Goal: Transaction & Acquisition: Purchase product/service

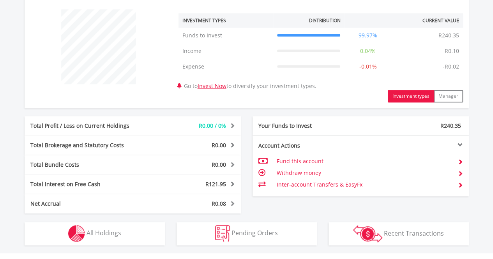
scroll to position [312, 0]
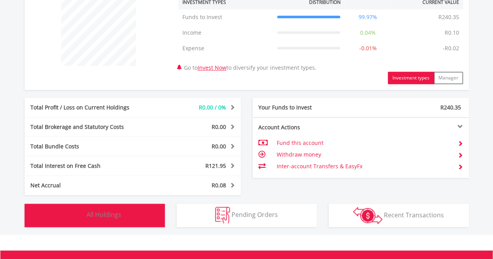
click at [105, 217] on span "All Holdings" at bounding box center [104, 215] width 35 height 9
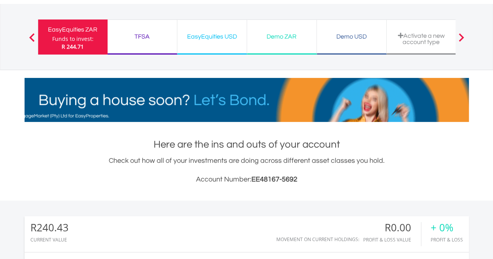
scroll to position [0, 0]
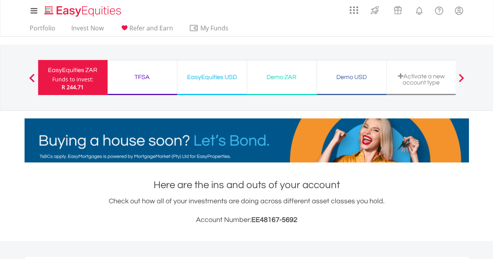
click at [207, 75] on div "EasyEquities USD" at bounding box center [212, 77] width 60 height 11
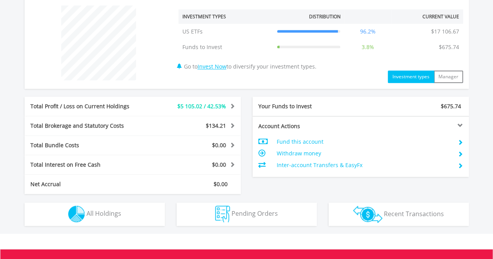
scroll to position [312, 0]
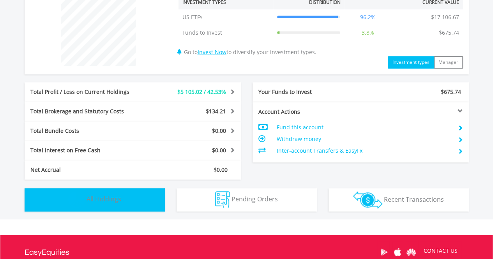
click at [106, 199] on span "All Holdings" at bounding box center [104, 199] width 35 height 9
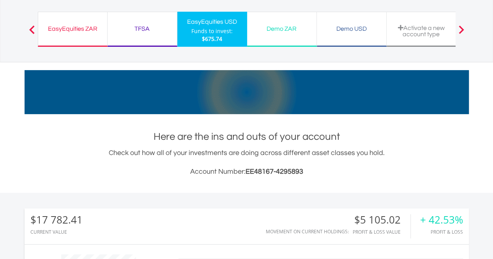
scroll to position [0, 0]
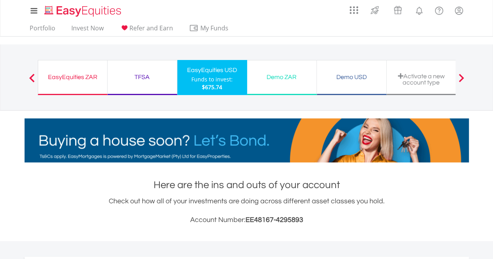
click at [31, 79] on span at bounding box center [31, 78] width 5 height 9
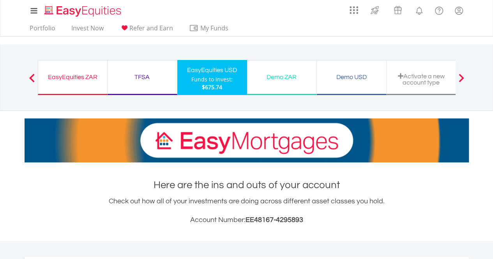
click at [76, 75] on div "EasyEquities ZAR" at bounding box center [73, 77] width 60 height 11
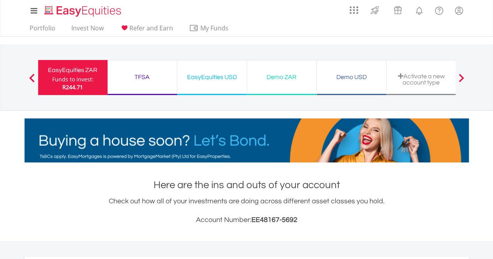
click at [143, 75] on div "TFSA" at bounding box center [142, 77] width 60 height 11
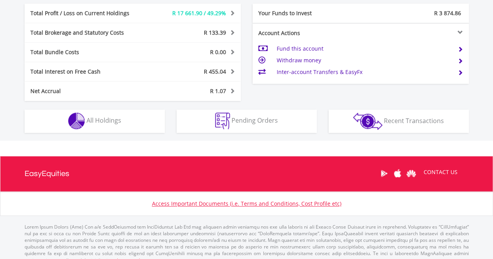
scroll to position [429, 0]
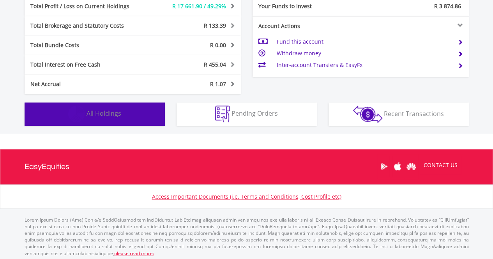
click at [106, 112] on span "All Holdings" at bounding box center [104, 113] width 35 height 9
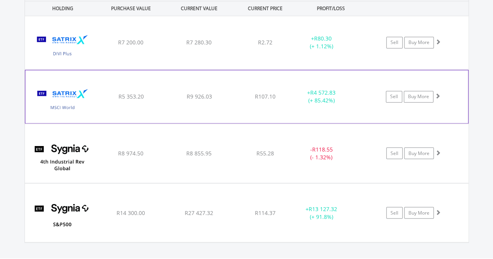
scroll to position [617, 0]
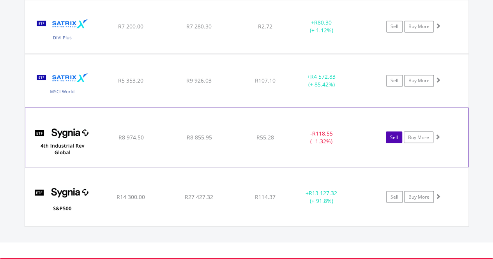
click at [394, 137] on link "Sell" at bounding box center [394, 137] width 16 height 12
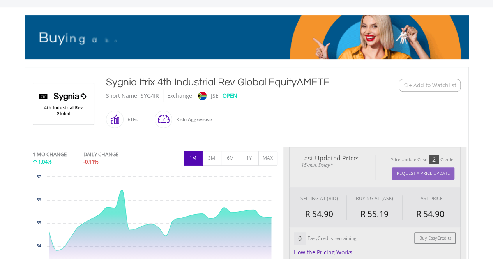
scroll to position [117, 0]
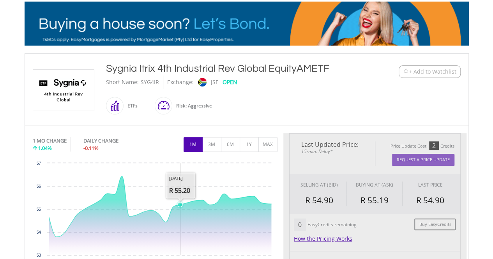
type input "*******"
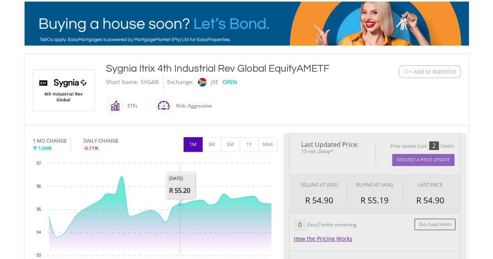
type input "******"
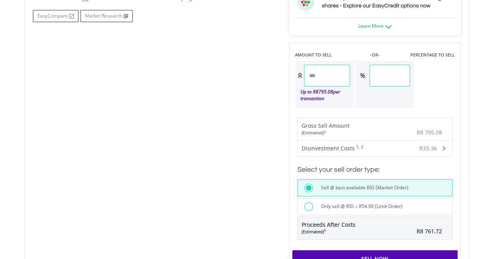
scroll to position [507, 0]
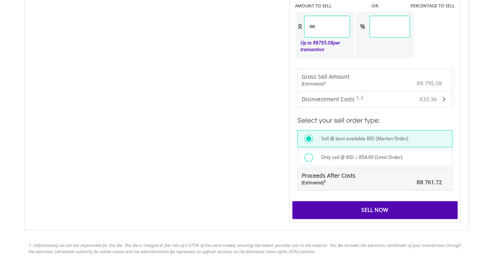
click at [386, 207] on div "Sell Now" at bounding box center [375, 210] width 165 height 18
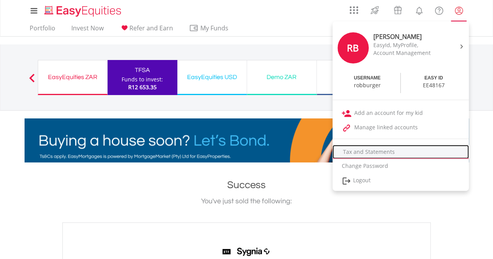
click at [371, 153] on link "Tax and Statements" at bounding box center [401, 152] width 137 height 14
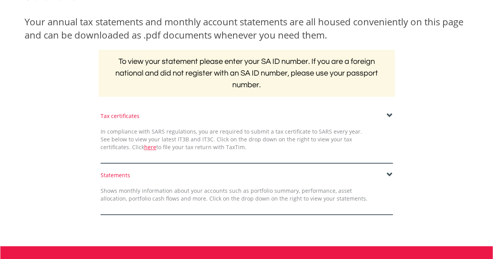
scroll to position [117, 0]
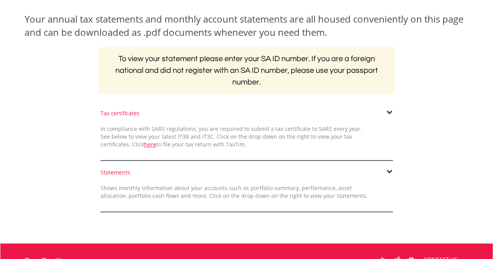
click at [388, 113] on span at bounding box center [390, 113] width 6 height 6
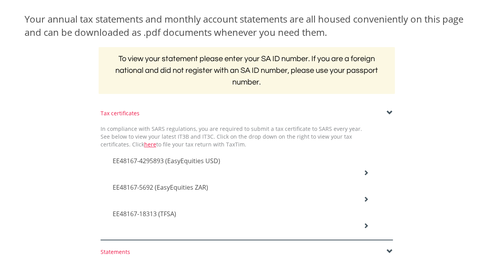
click at [175, 160] on span "EE48167-4295893 (EasyEquities USD)" at bounding box center [167, 161] width 108 height 9
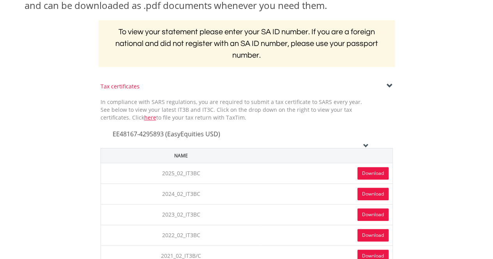
scroll to position [156, 0]
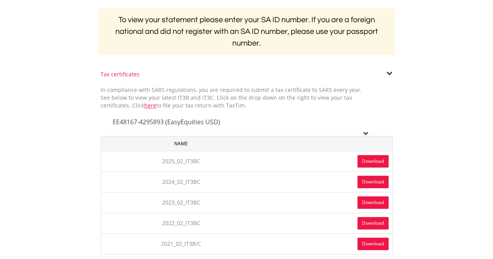
click at [370, 157] on link "Download" at bounding box center [373, 161] width 31 height 12
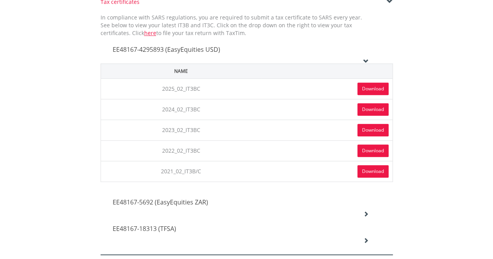
scroll to position [195, 0]
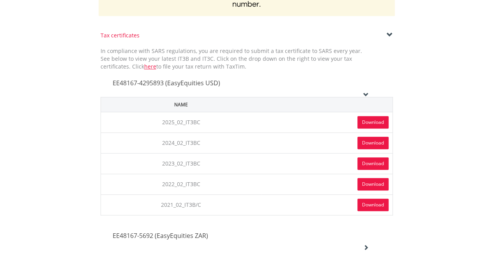
click at [416, 187] on div "Tax certificates In compliance with SARS regulations, you are required to submi…" at bounding box center [247, 160] width 456 height 257
click at [364, 95] on icon at bounding box center [366, 94] width 5 height 5
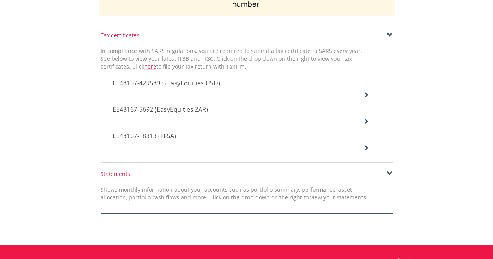
click at [367, 98] on icon at bounding box center [366, 94] width 5 height 5
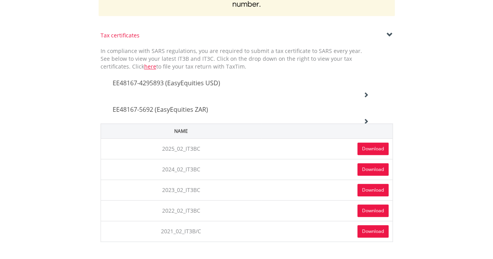
click at [374, 147] on link "Download" at bounding box center [373, 149] width 31 height 12
click at [467, 140] on div "Tax certificates In compliance with SARS regulations, you are required to submi…" at bounding box center [247, 160] width 456 height 257
click at [366, 98] on icon at bounding box center [366, 94] width 5 height 5
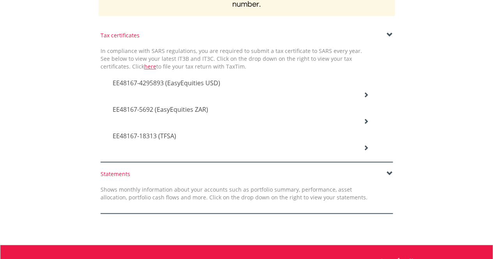
click at [369, 98] on icon at bounding box center [366, 94] width 5 height 5
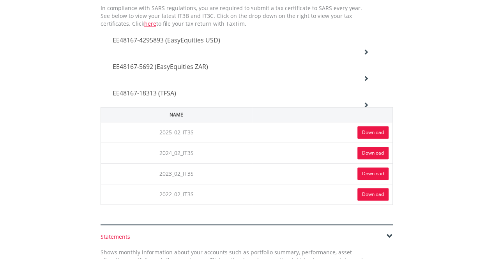
scroll to position [273, 0]
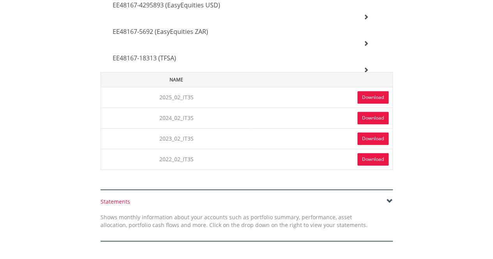
click at [382, 95] on link "Download" at bounding box center [373, 97] width 31 height 12
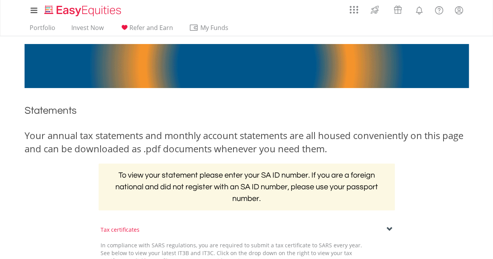
scroll to position [0, 0]
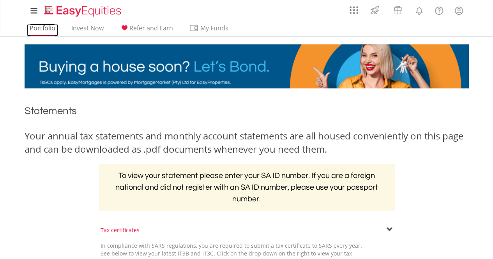
click at [44, 26] on link "Portfolio" at bounding box center [43, 30] width 32 height 12
